Goal: Find specific page/section: Find specific page/section

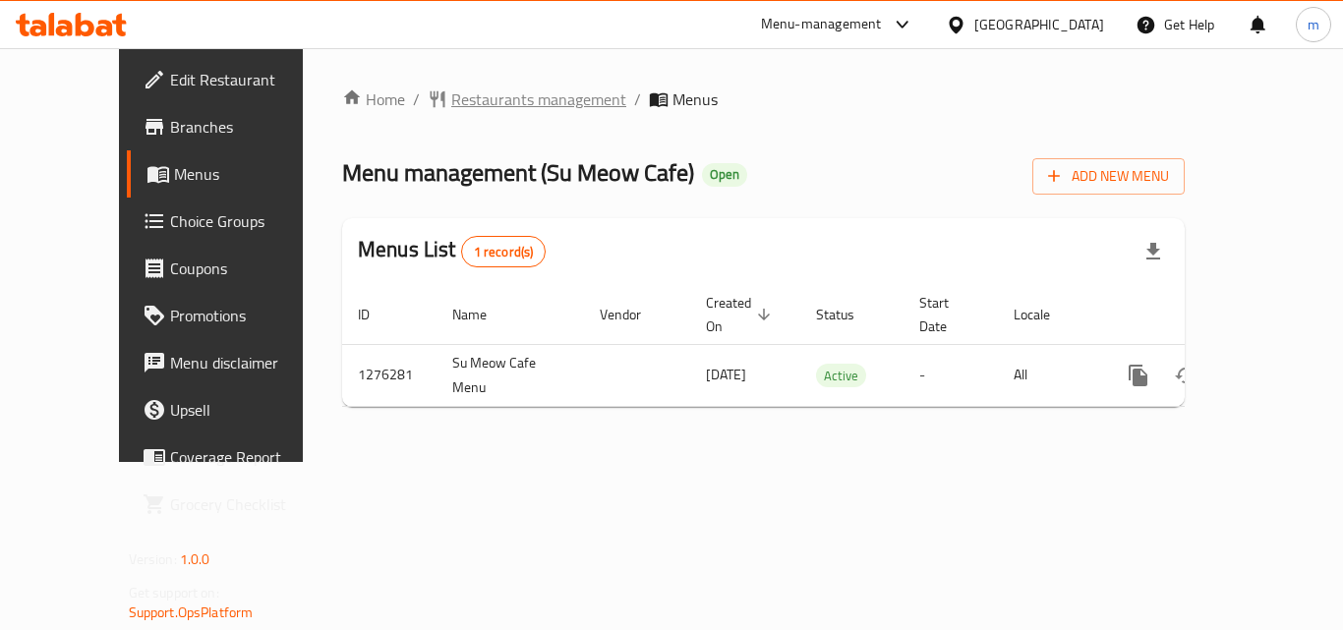
click at [474, 99] on span "Restaurants management" at bounding box center [538, 99] width 175 height 24
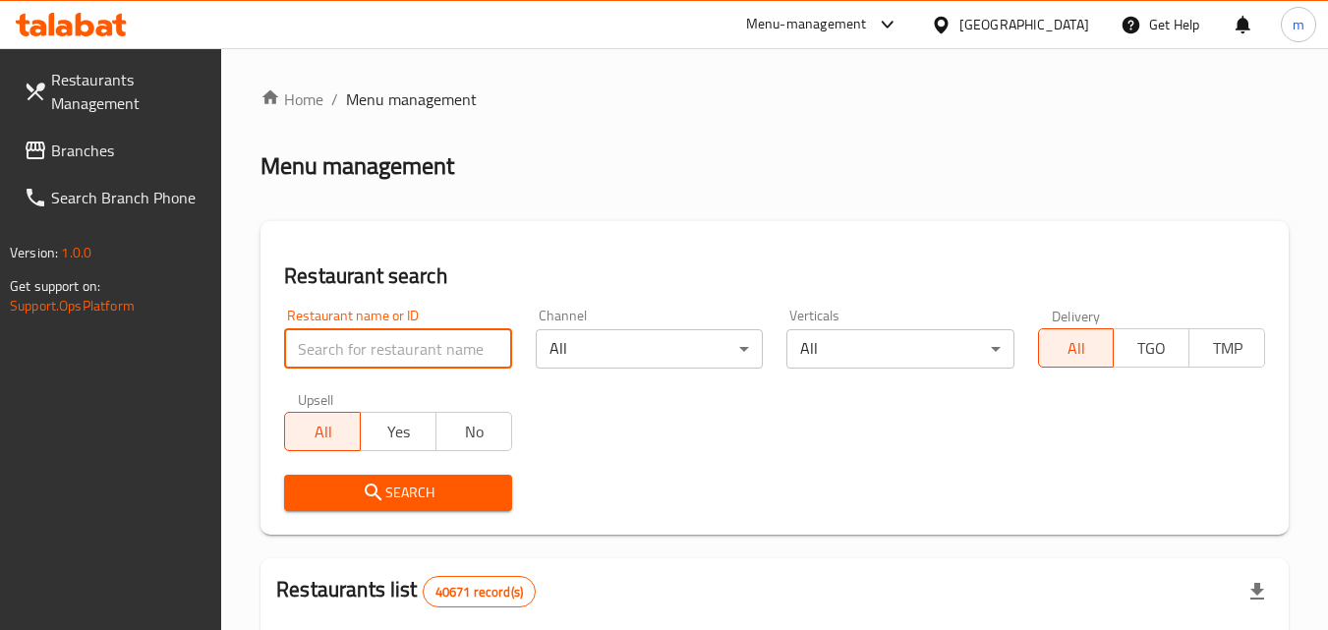
click at [357, 353] on input "search" at bounding box center [397, 348] width 227 height 39
paste input "691942"
type input "691942"
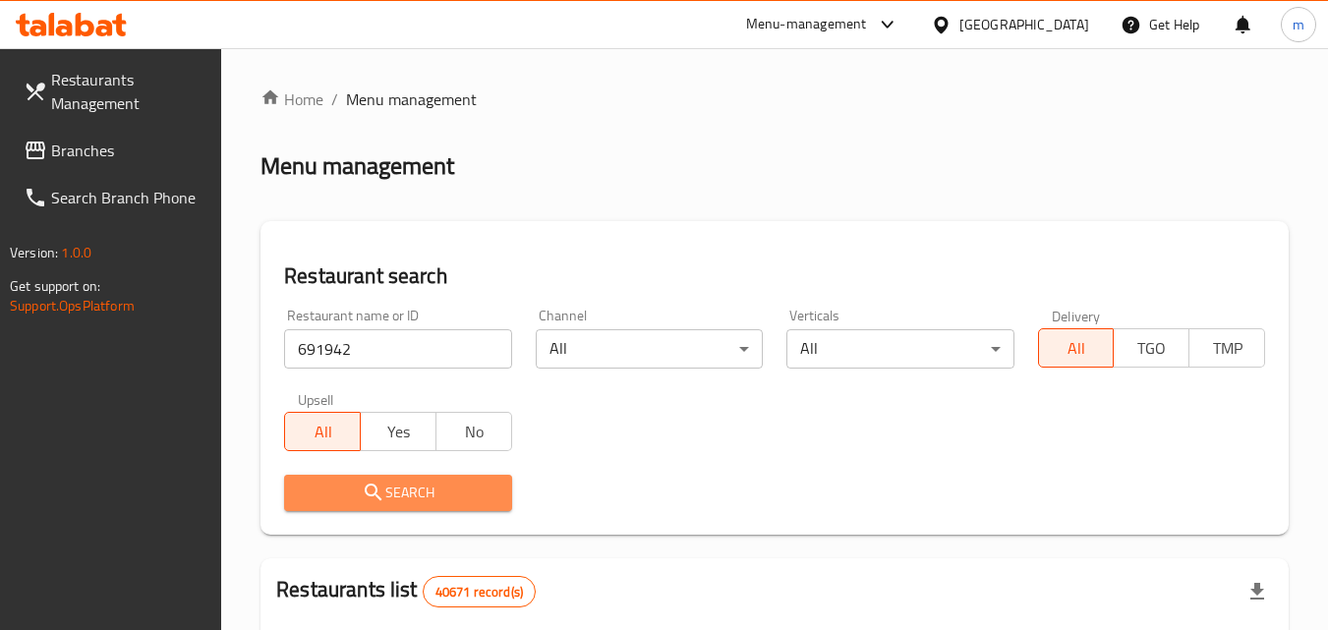
click at [346, 481] on span "Search" at bounding box center [398, 493] width 196 height 25
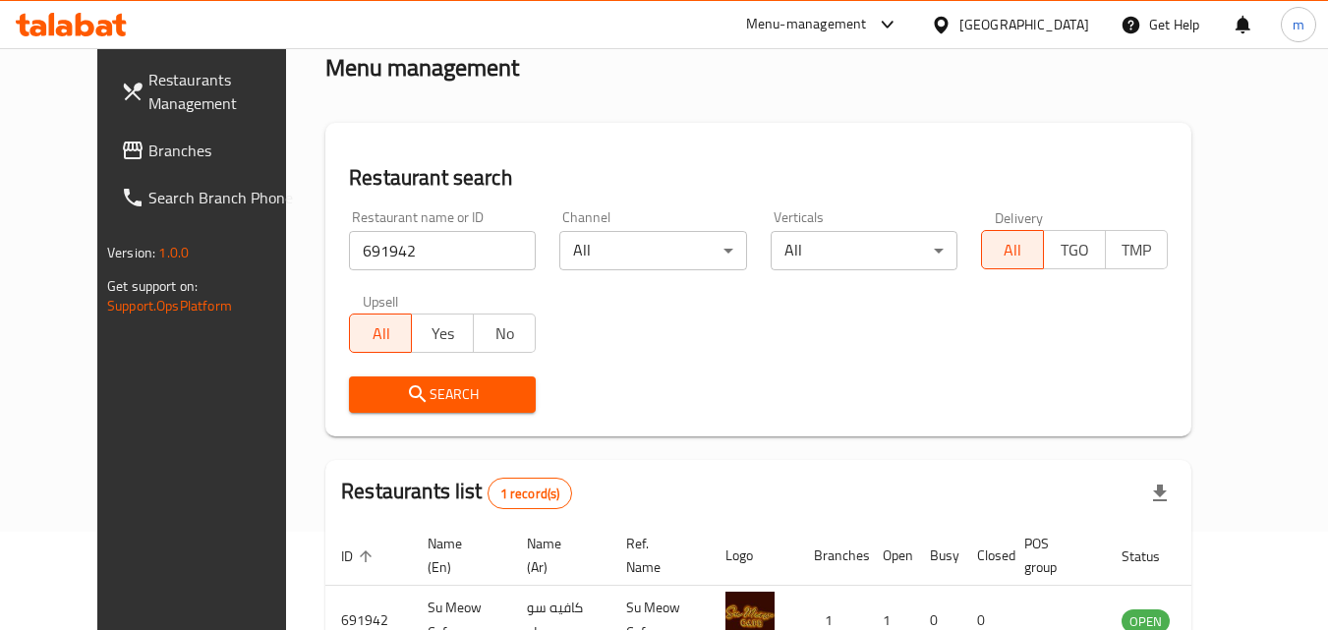
scroll to position [230, 0]
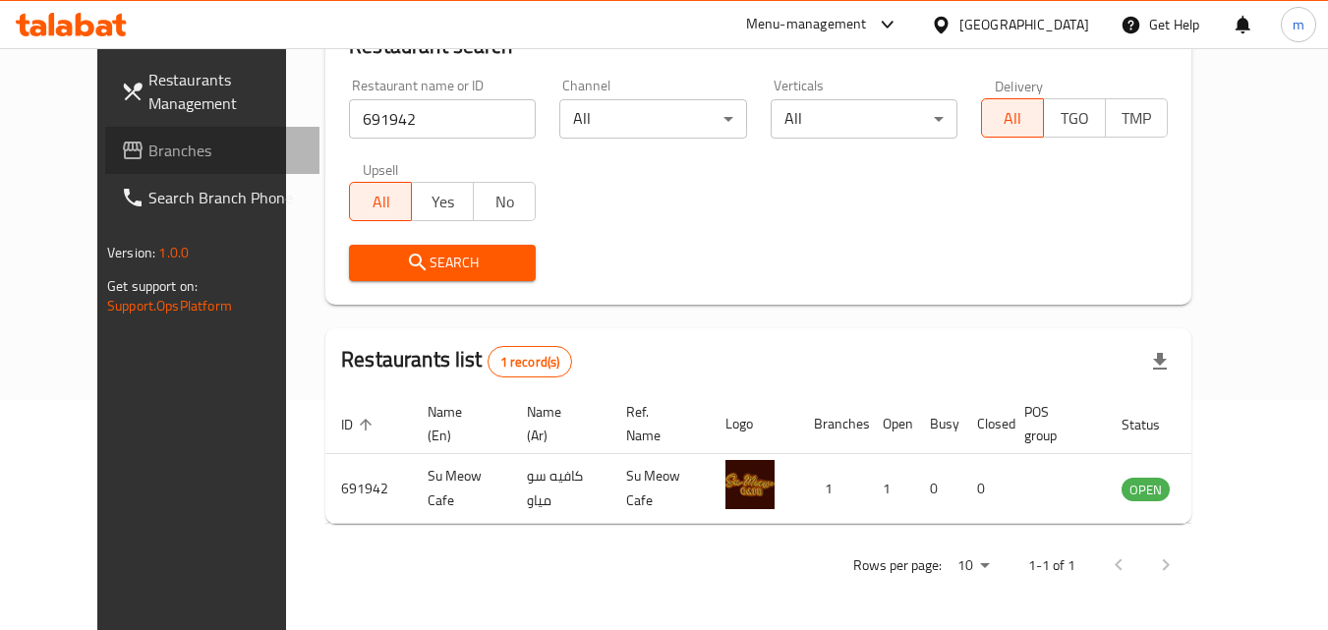
click at [150, 150] on span "Branches" at bounding box center [225, 151] width 155 height 24
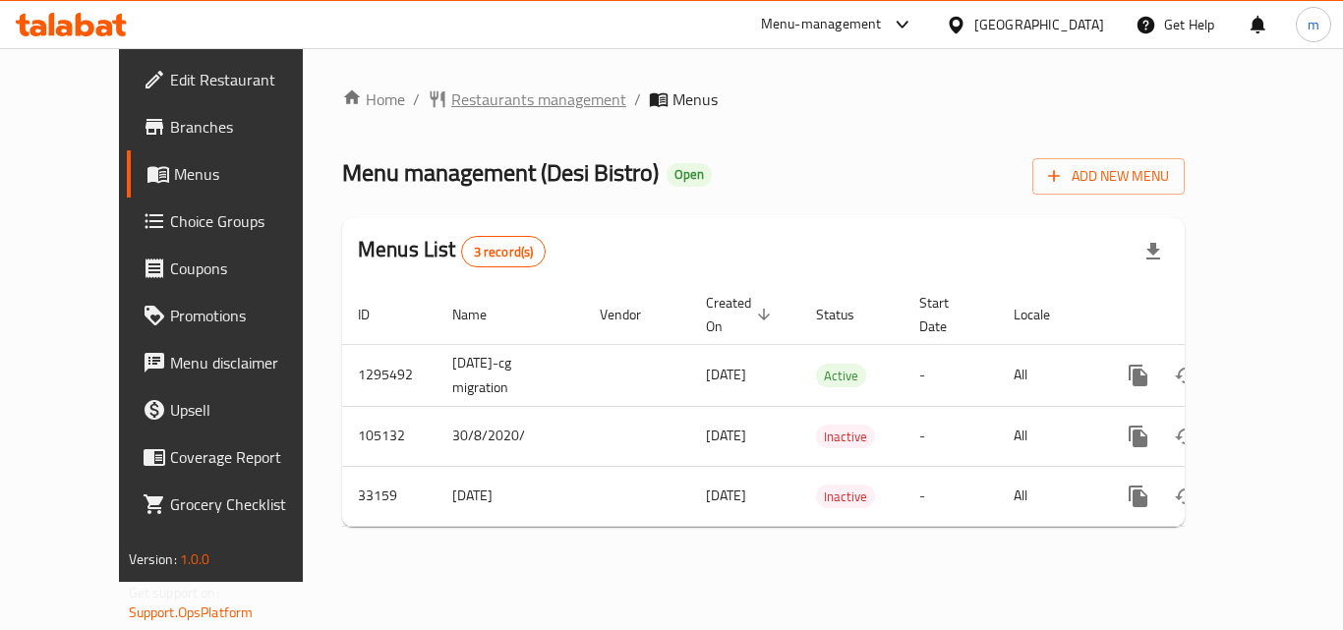
click at [498, 96] on span "Restaurants management" at bounding box center [538, 99] width 175 height 24
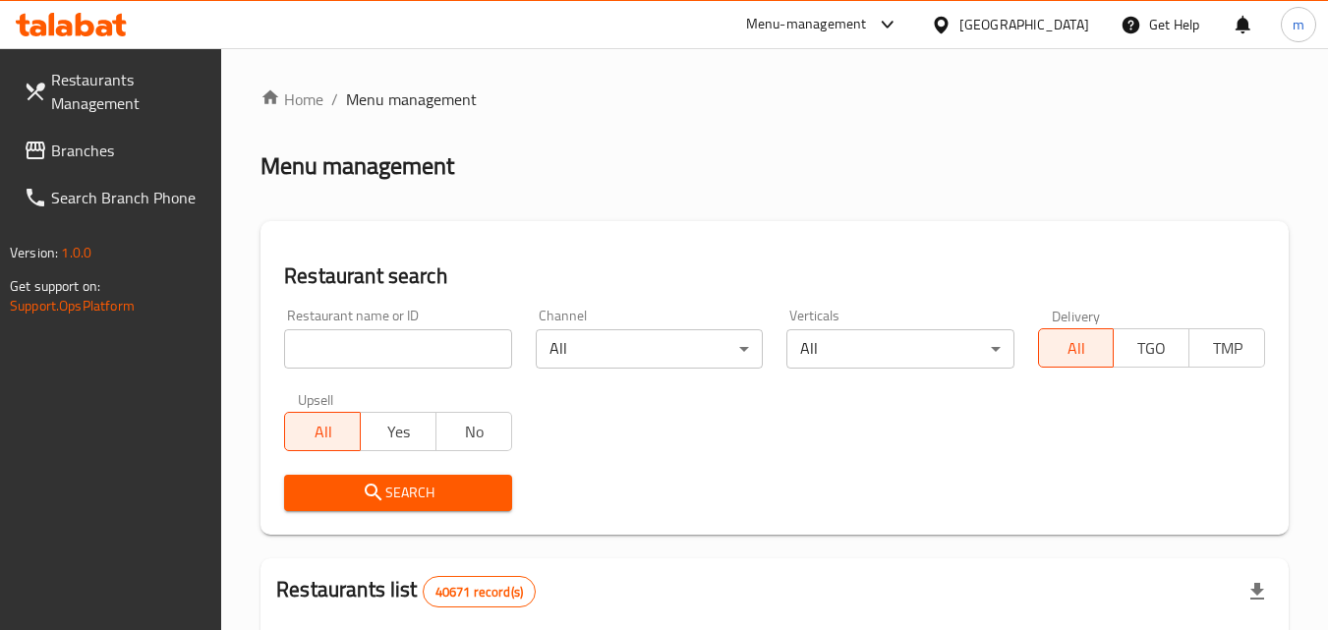
click at [345, 344] on input "search" at bounding box center [397, 348] width 227 height 39
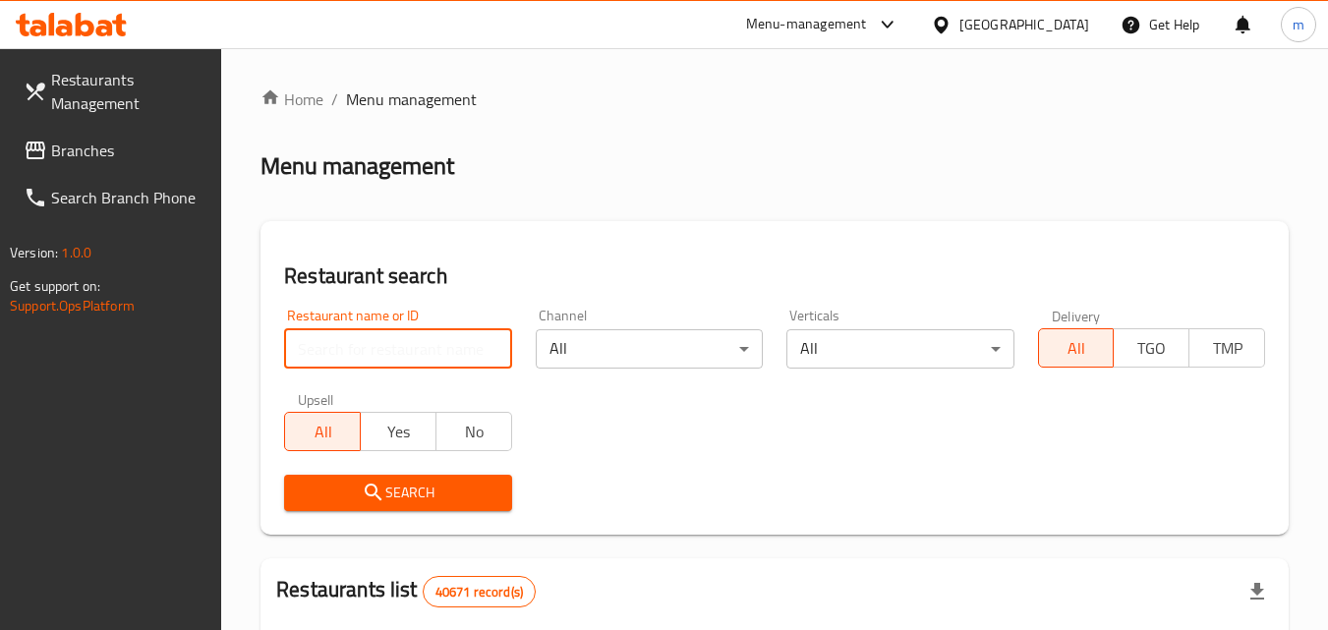
paste input "3020"
type input "3020"
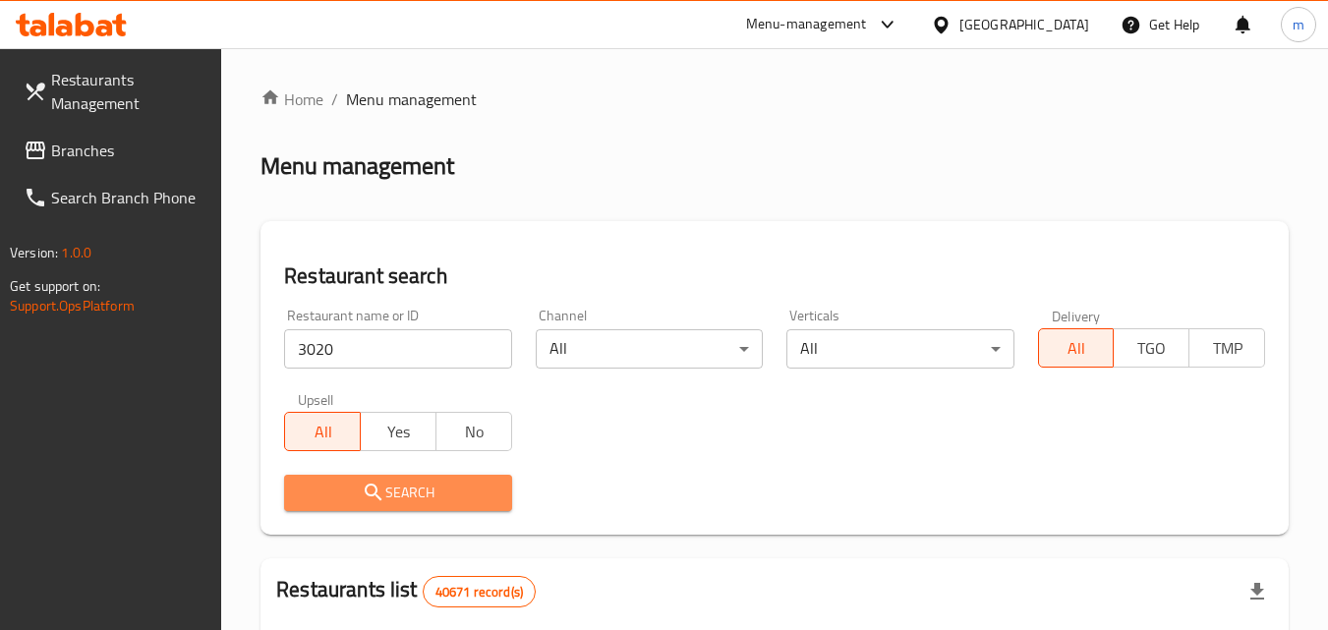
click at [338, 484] on span "Search" at bounding box center [398, 493] width 196 height 25
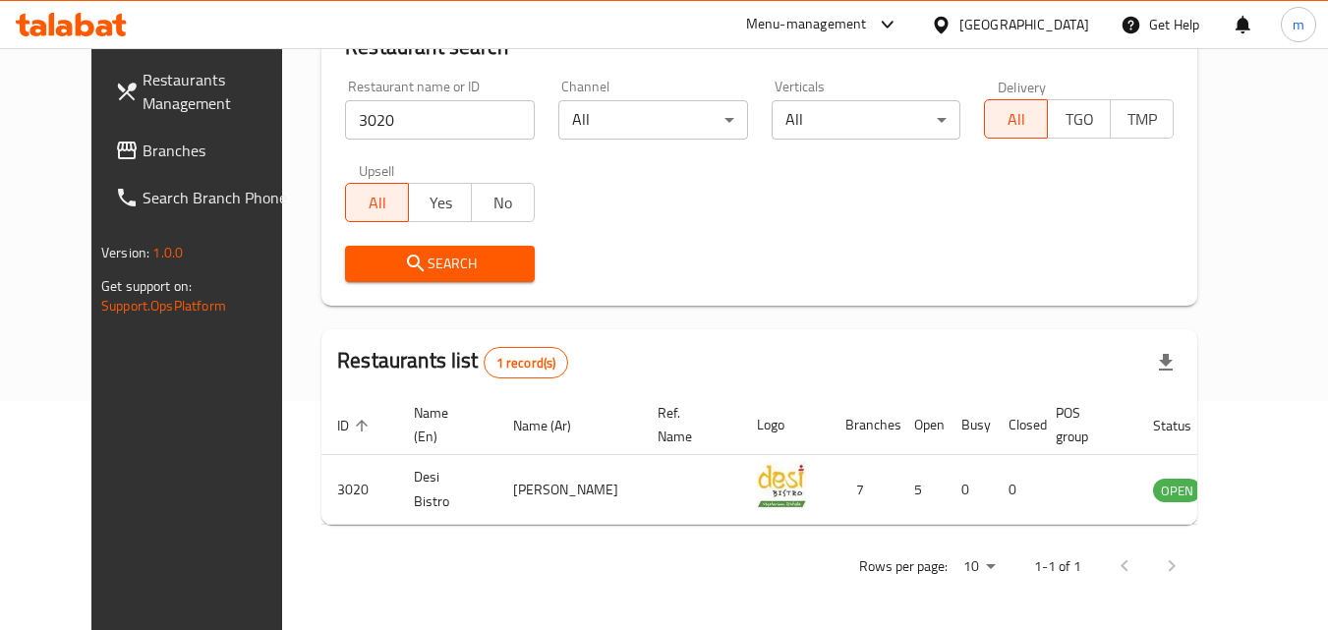
scroll to position [230, 0]
click at [1030, 21] on div "[GEOGRAPHIC_DATA]" at bounding box center [1024, 25] width 130 height 22
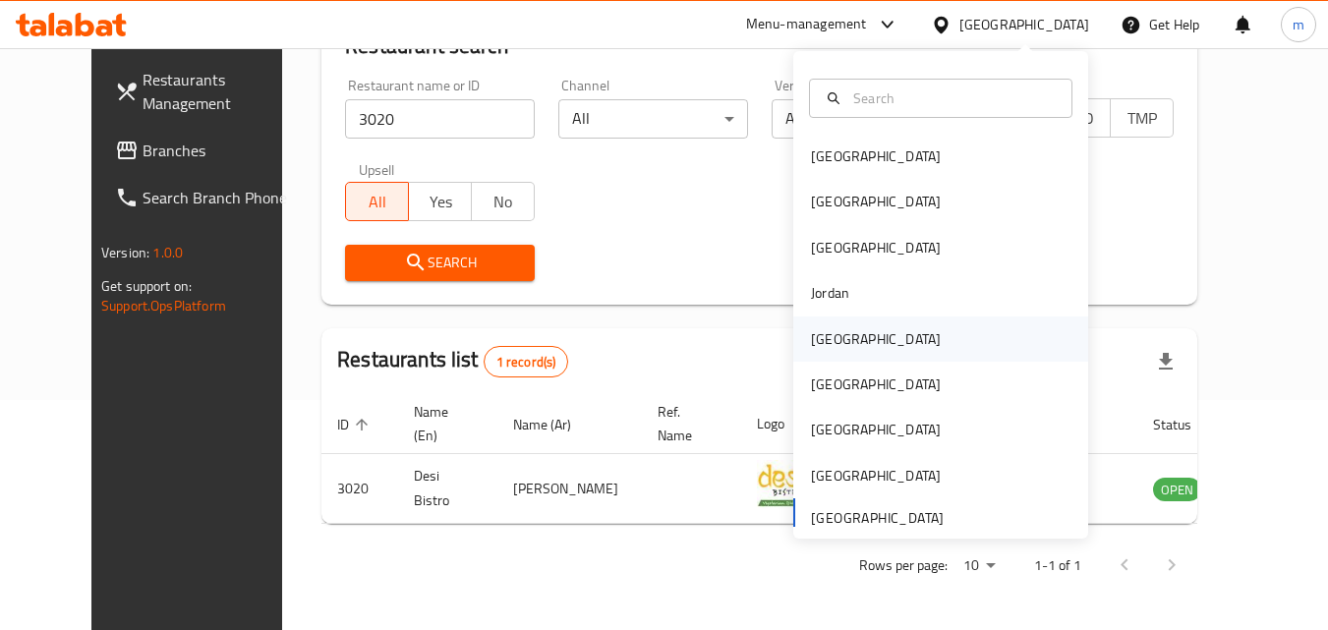
click at [811, 343] on div "Kuwait" at bounding box center [876, 339] width 130 height 22
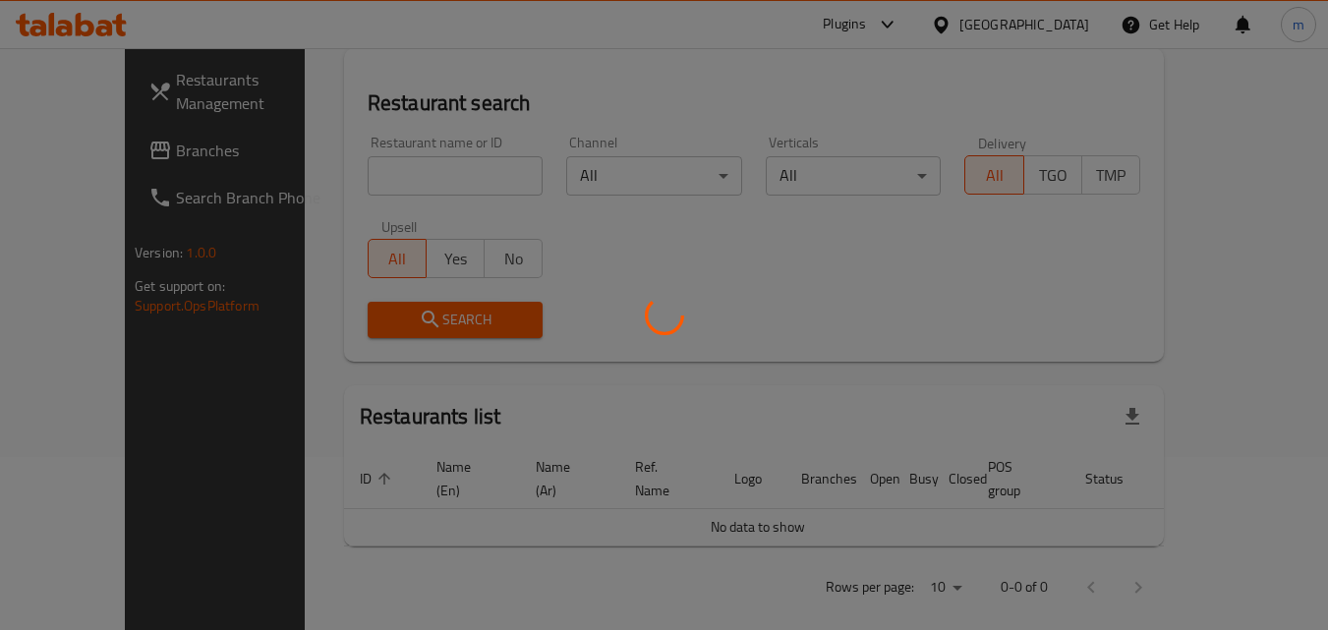
scroll to position [230, 0]
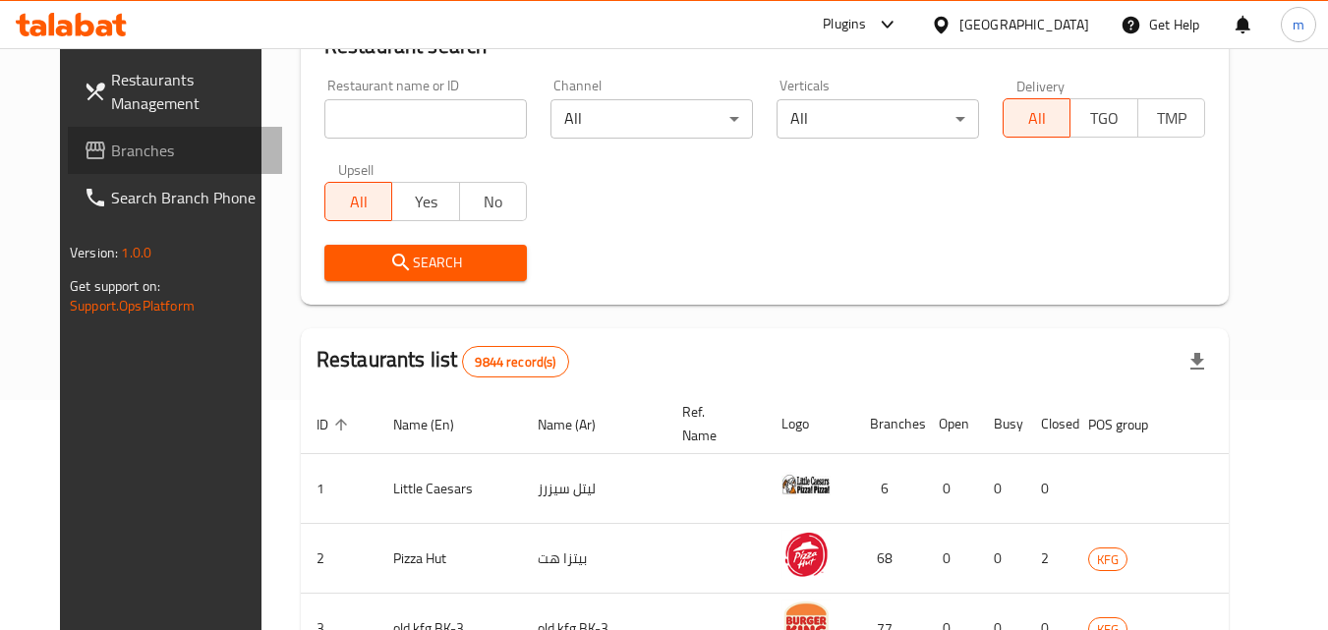
click at [111, 149] on span "Branches" at bounding box center [188, 151] width 155 height 24
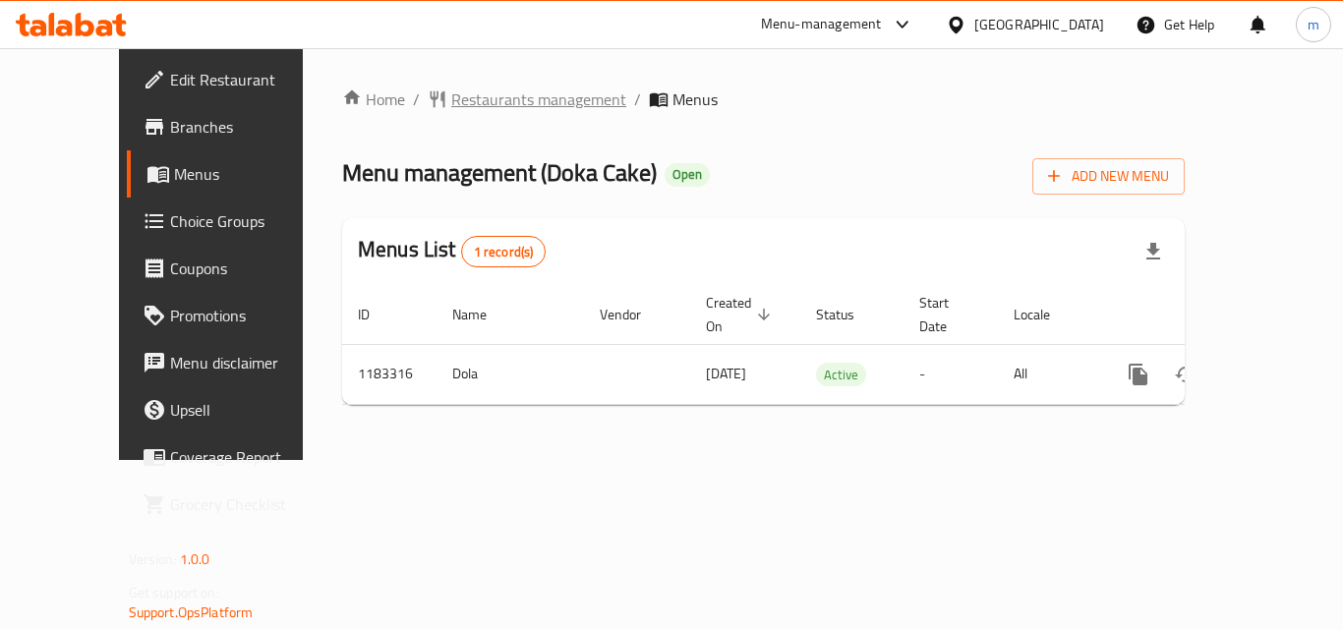
click at [504, 104] on span "Restaurants management" at bounding box center [538, 99] width 175 height 24
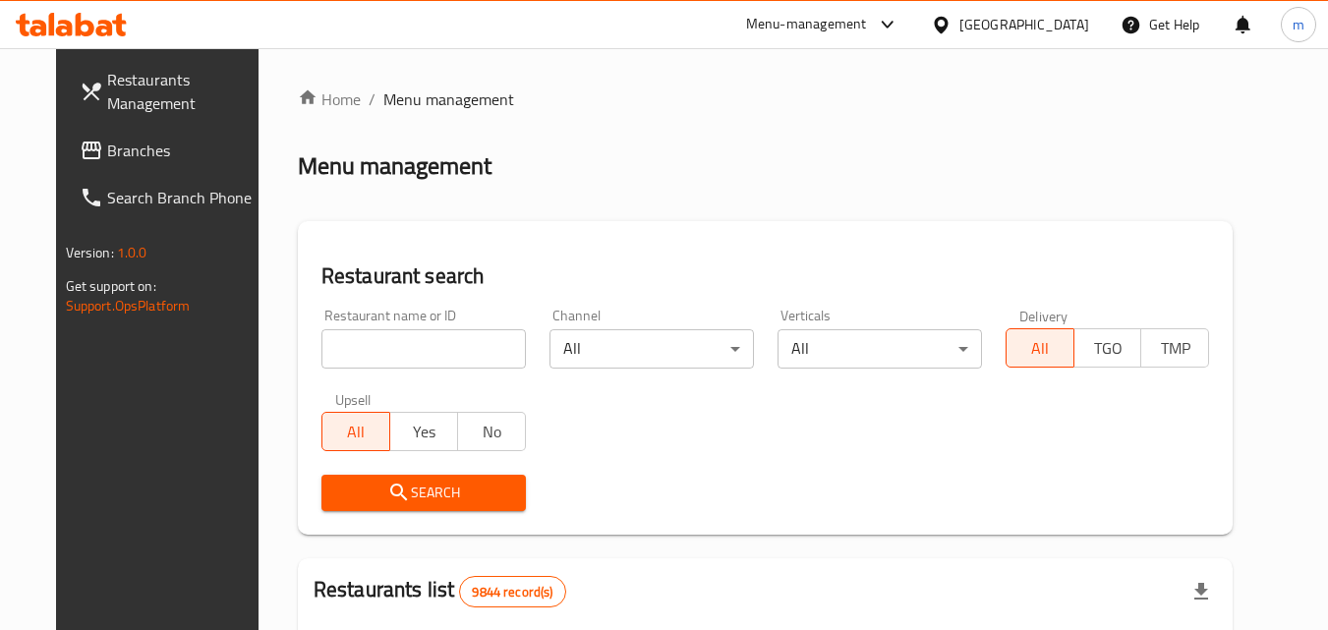
click at [408, 356] on input "search" at bounding box center [423, 348] width 204 height 39
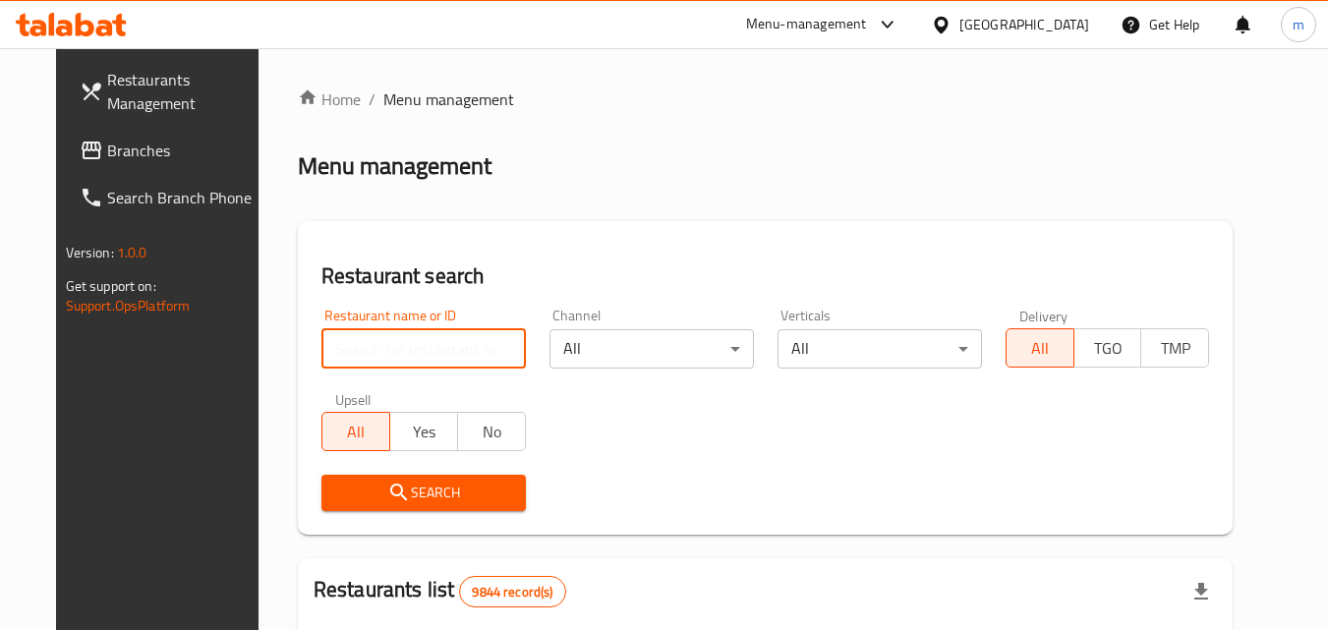
paste input "666326"
type input "666326"
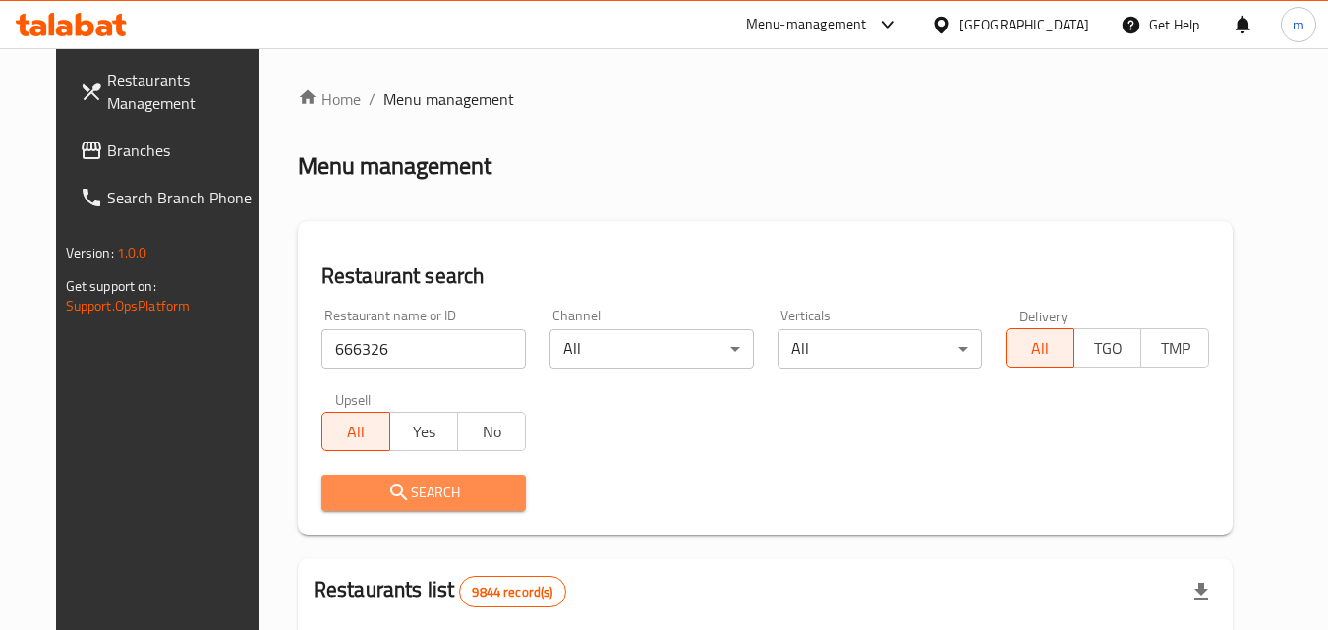
click at [390, 485] on icon "submit" at bounding box center [398, 492] width 17 height 17
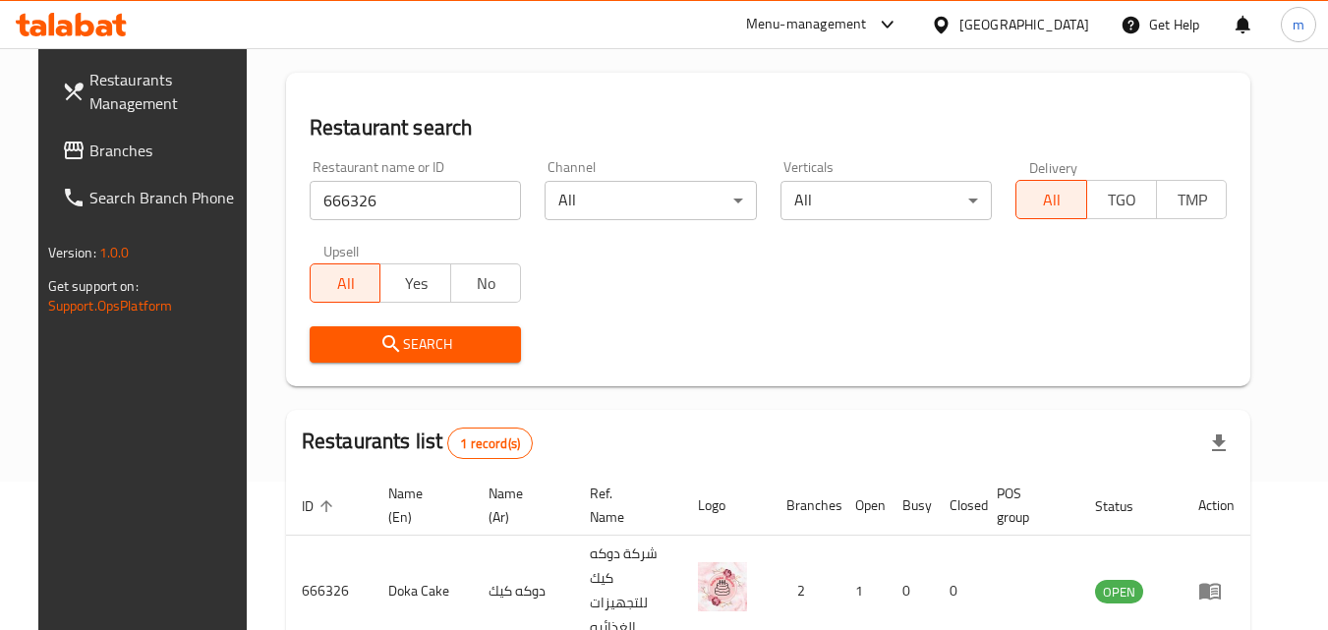
scroll to position [197, 0]
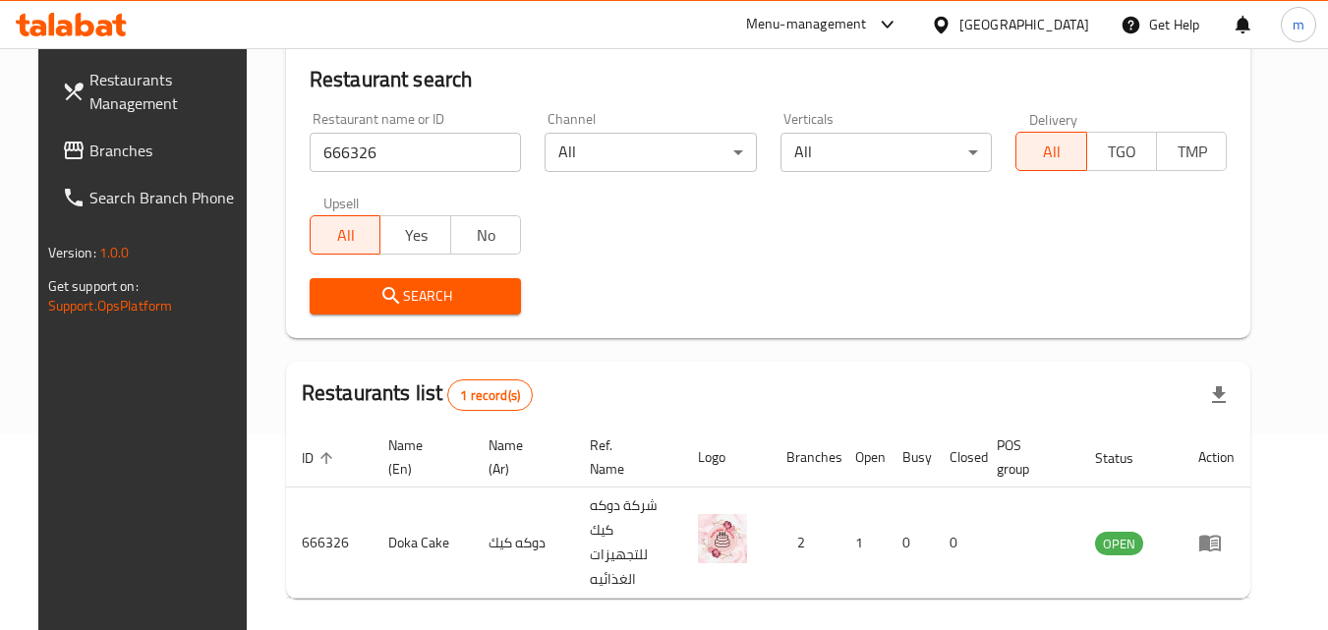
click at [1062, 18] on div "Kuwait" at bounding box center [1024, 25] width 130 height 22
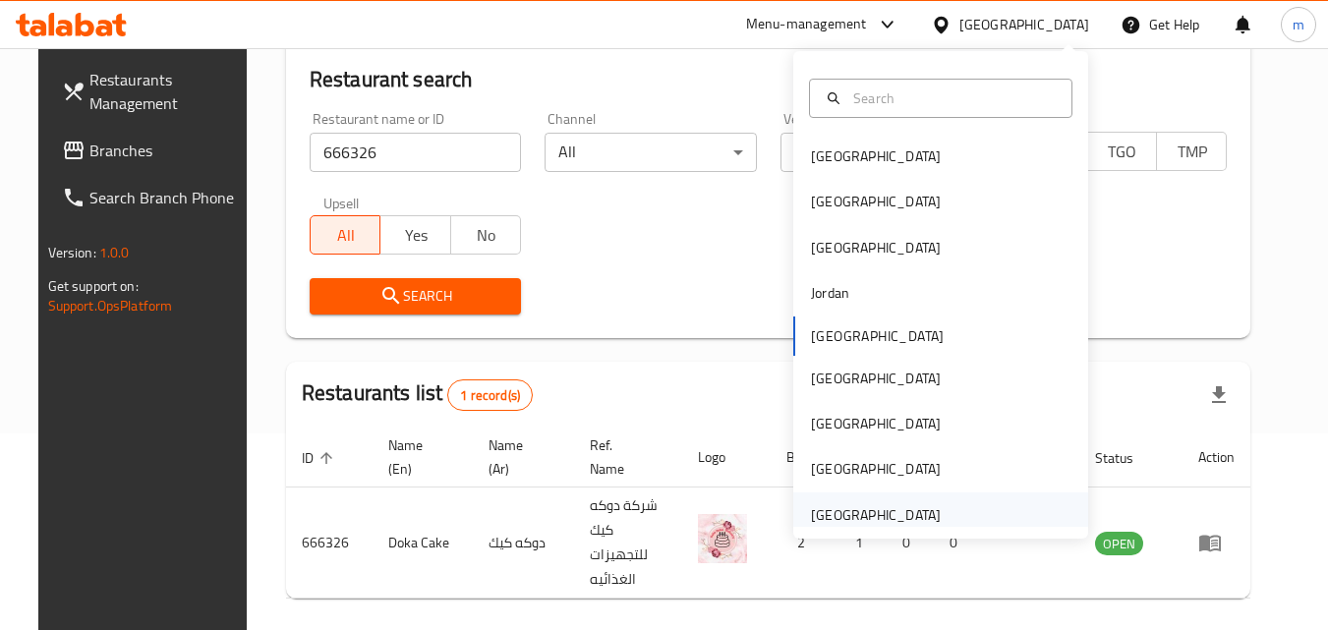
click at [816, 504] on div "[GEOGRAPHIC_DATA]" at bounding box center [876, 515] width 130 height 22
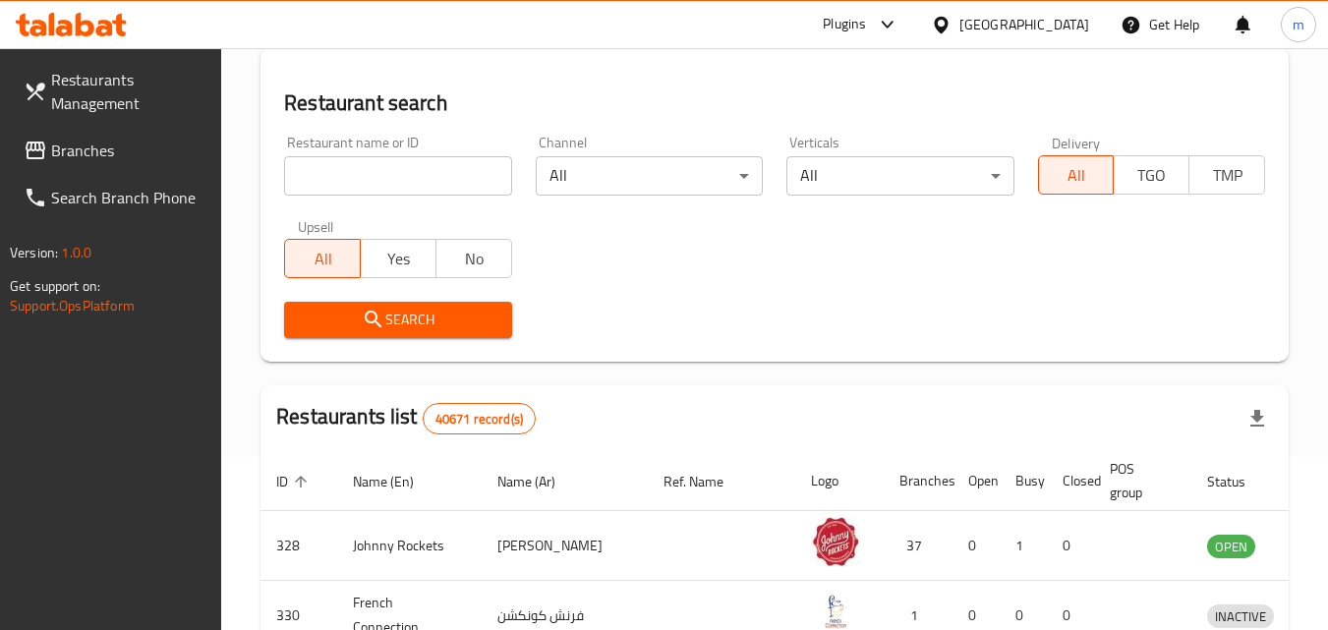
scroll to position [197, 0]
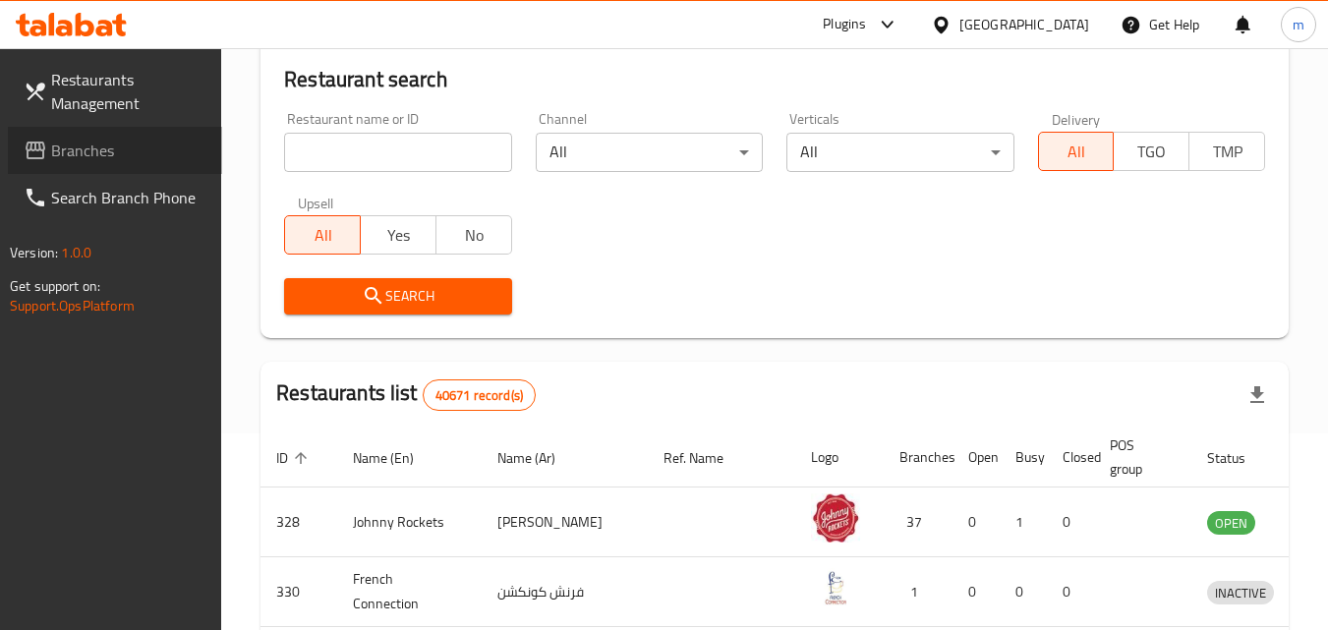
click at [87, 156] on span "Branches" at bounding box center [128, 151] width 155 height 24
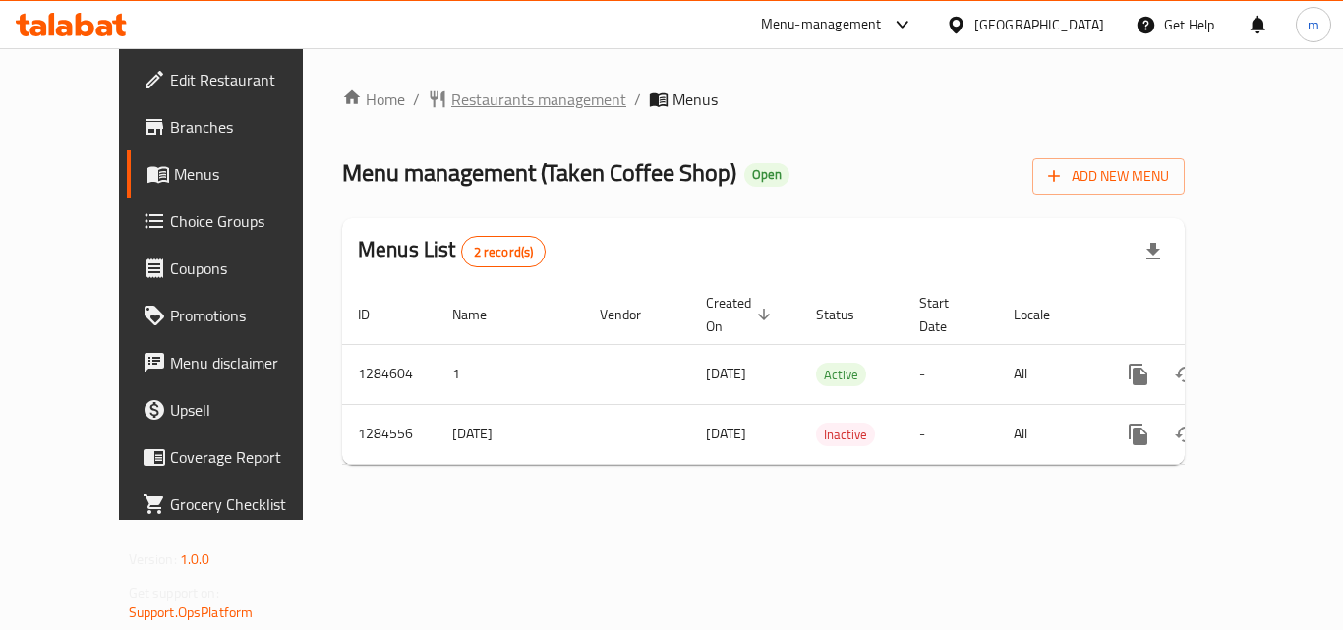
click at [454, 95] on span "Restaurants management" at bounding box center [538, 99] width 175 height 24
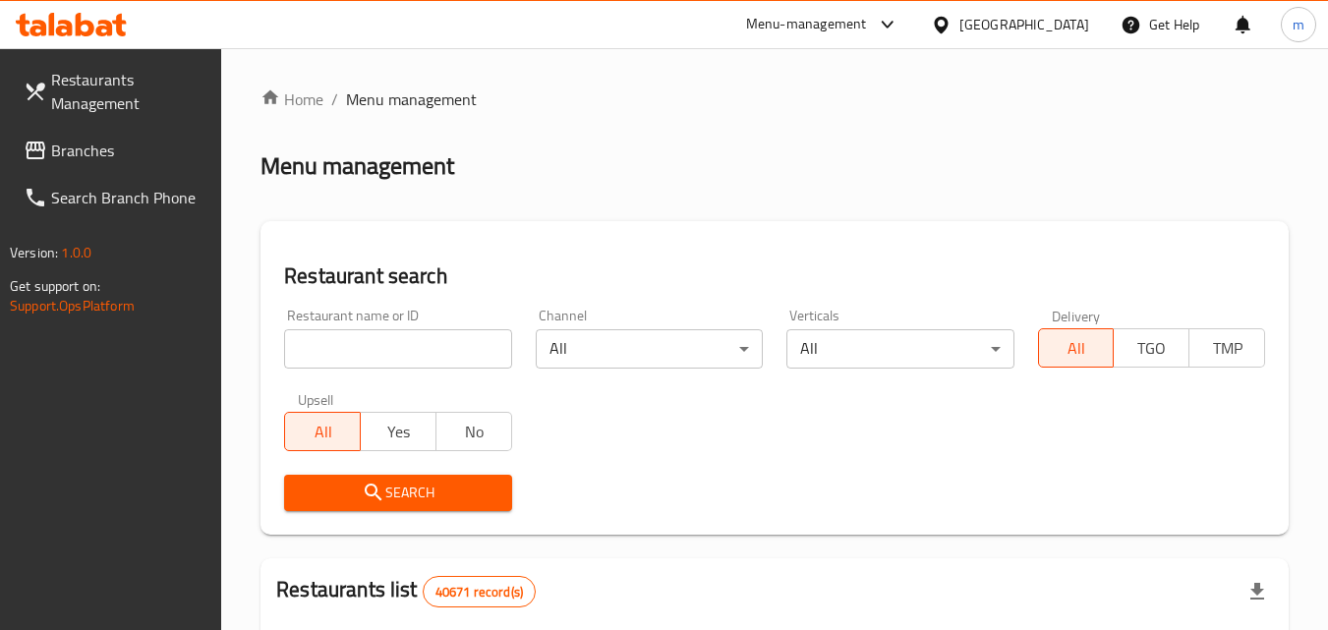
click at [440, 343] on input "search" at bounding box center [397, 348] width 227 height 39
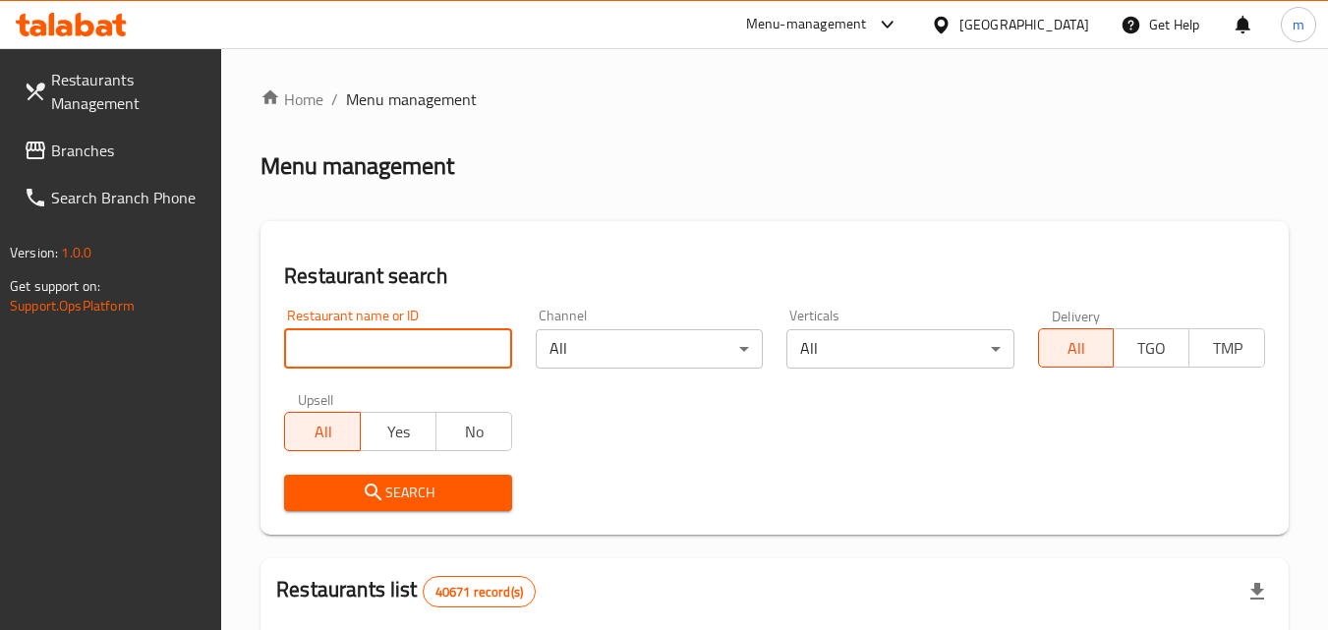
paste input "695710"
type input "695710"
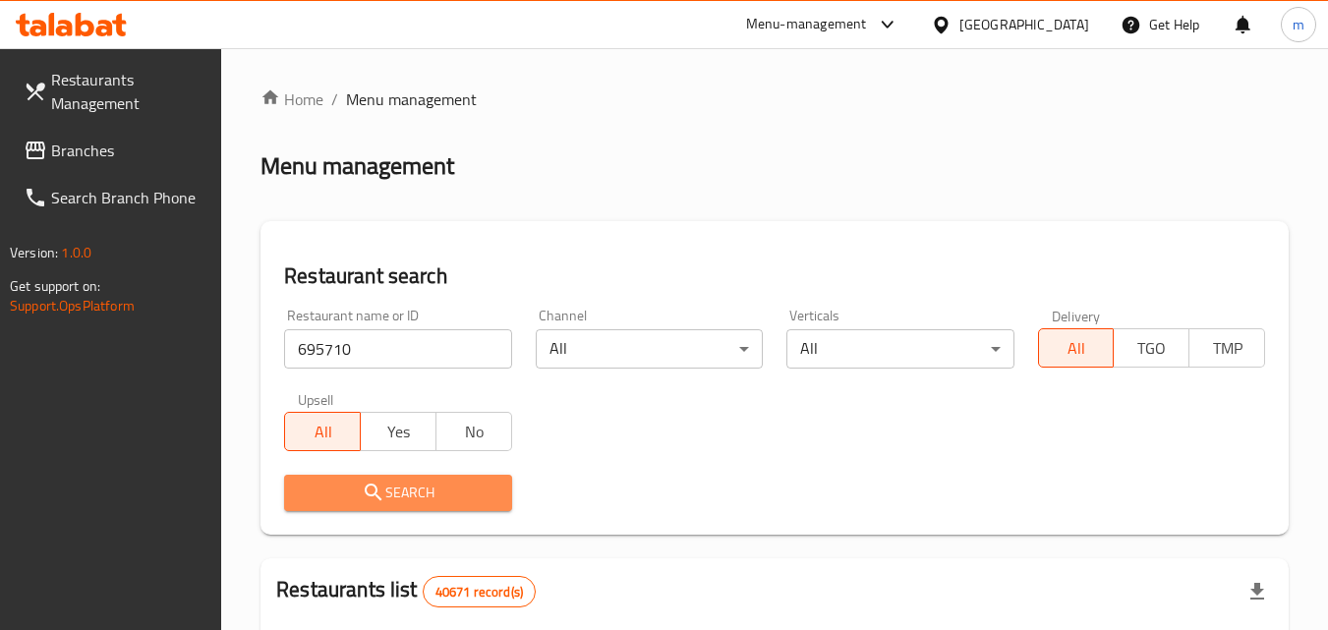
click at [431, 497] on span "Search" at bounding box center [398, 493] width 196 height 25
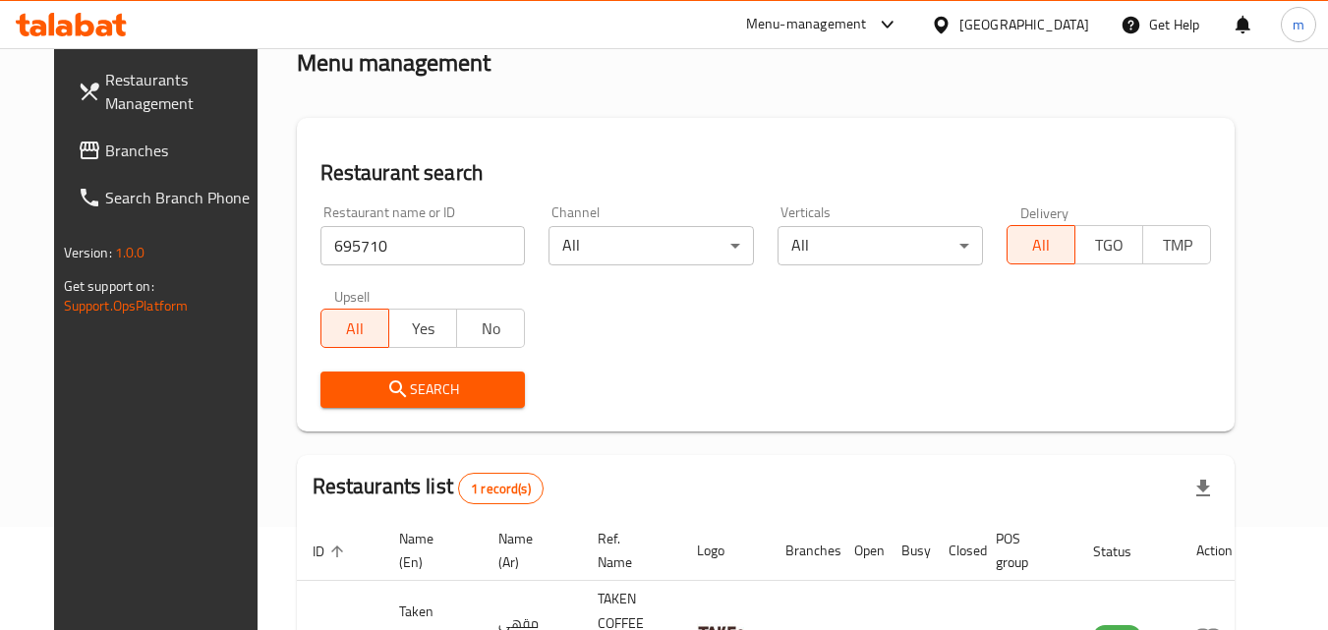
scroll to position [197, 0]
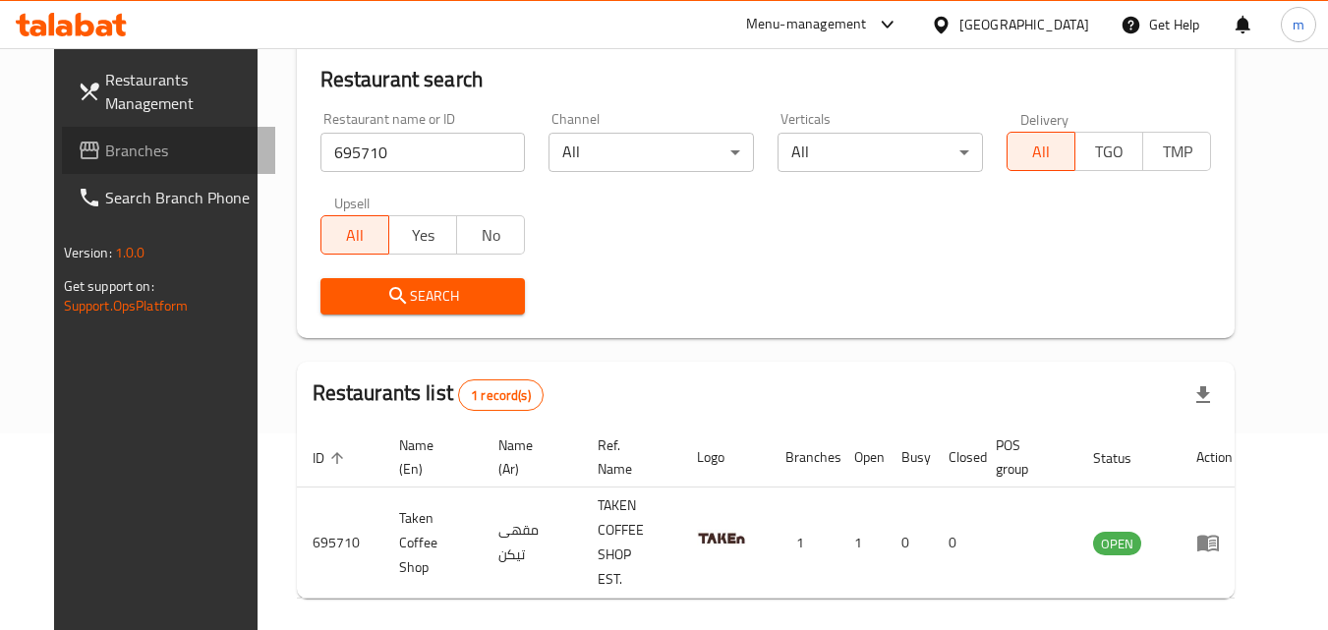
click at [118, 153] on span "Branches" at bounding box center [182, 151] width 155 height 24
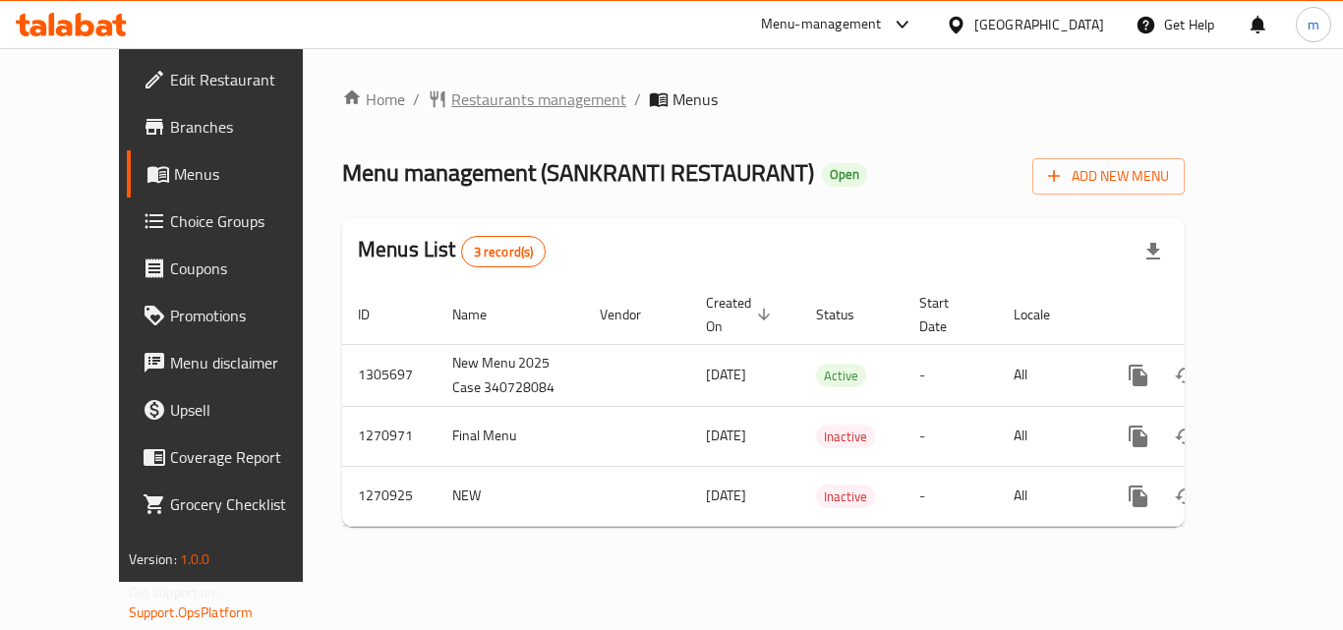
click at [479, 100] on span "Restaurants management" at bounding box center [538, 99] width 175 height 24
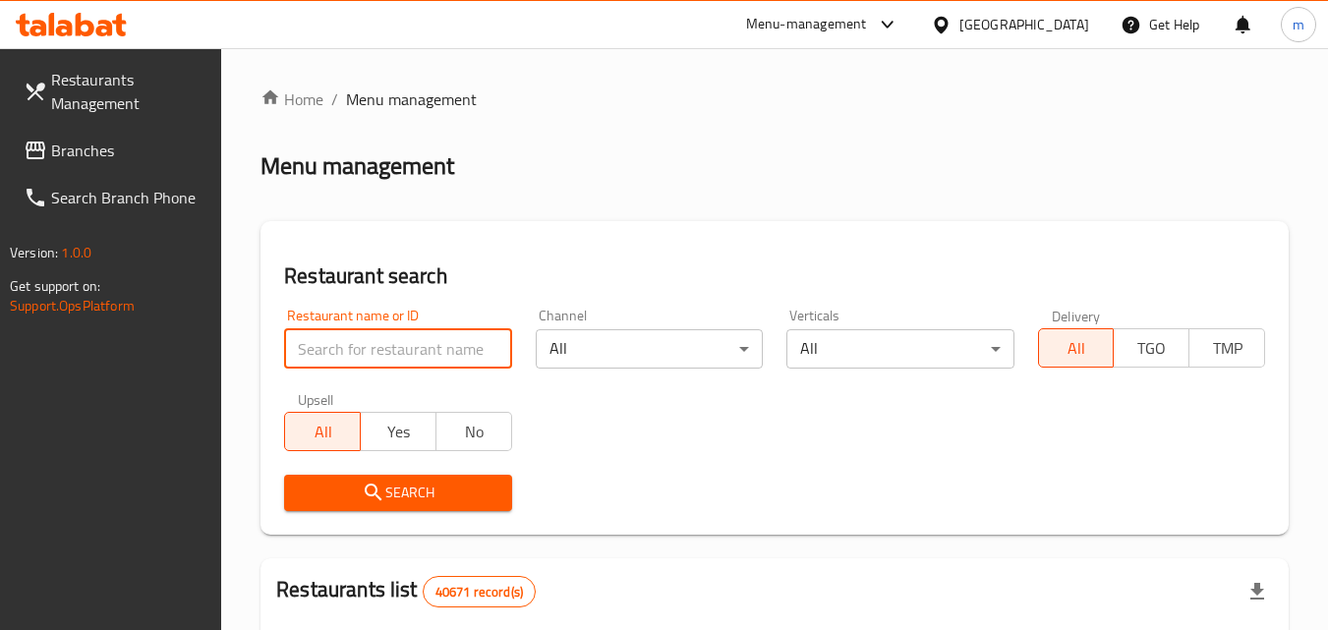
click at [396, 343] on input "search" at bounding box center [397, 348] width 227 height 39
paste input "689190"
type input "689190"
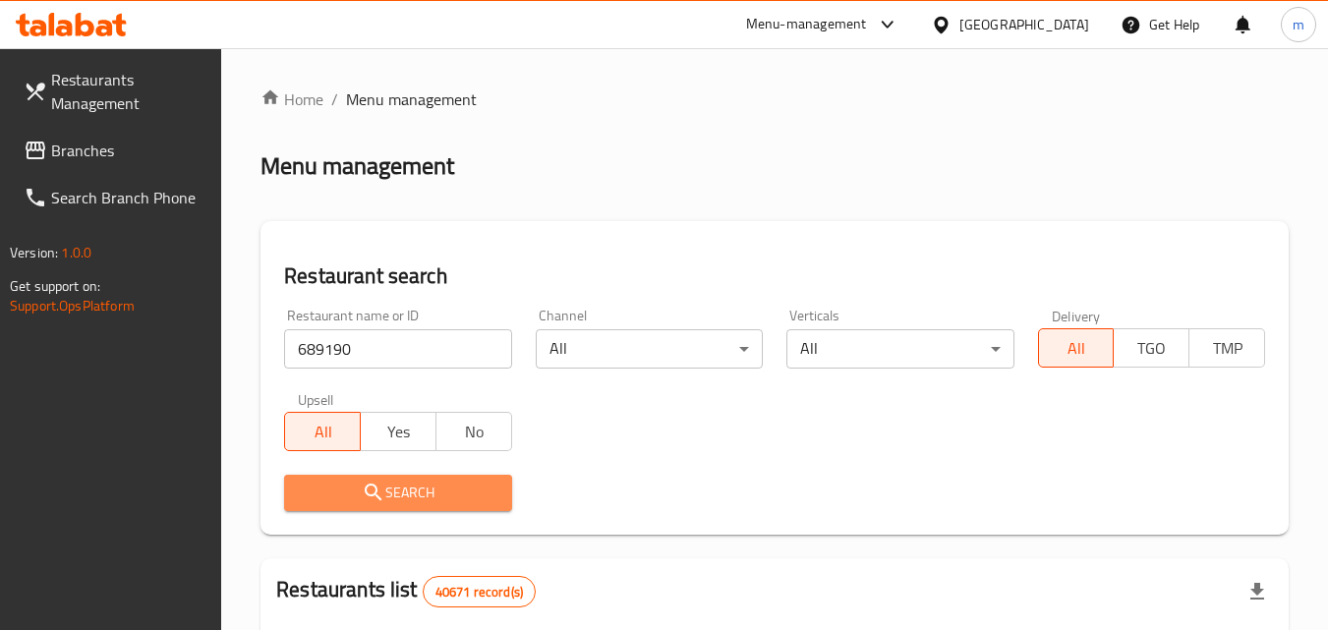
click at [370, 492] on icon "submit" at bounding box center [374, 493] width 24 height 24
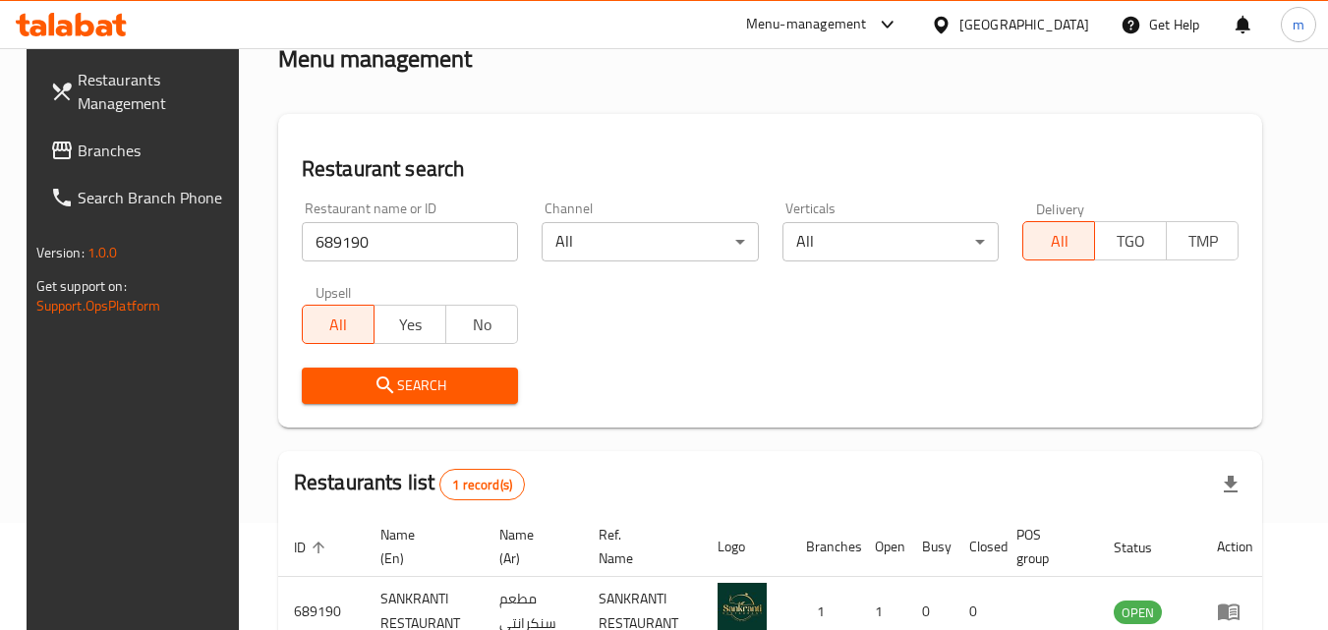
scroll to position [230, 0]
